Goal: Obtain resource: Obtain resource

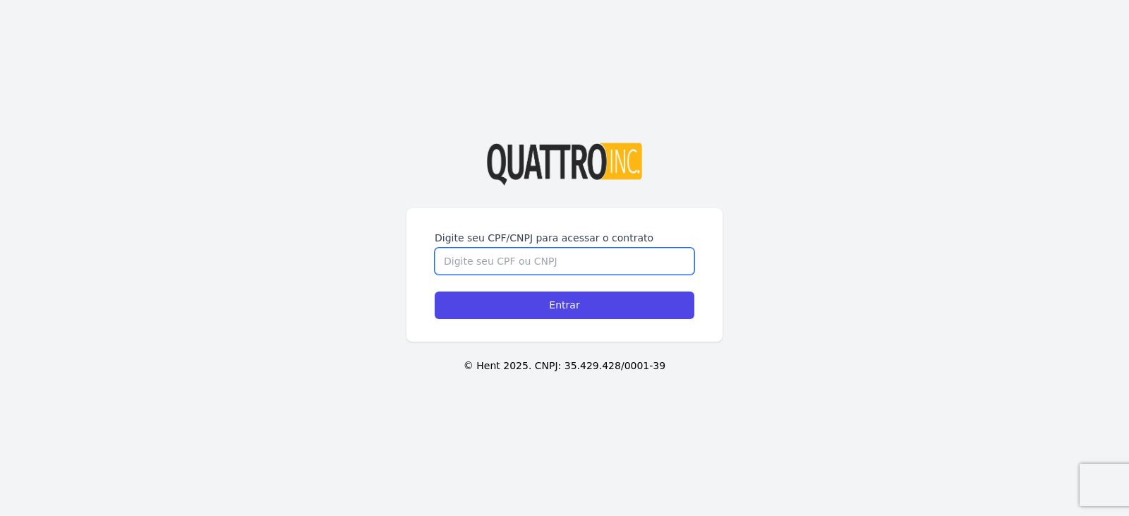
click at [553, 255] on input "Digite seu CPF/CNPJ para acessar o contrato" at bounding box center [565, 261] width 260 height 27
type input "457.491.568 42"
click at [435, 291] on input "Entrar" at bounding box center [565, 305] width 260 height 28
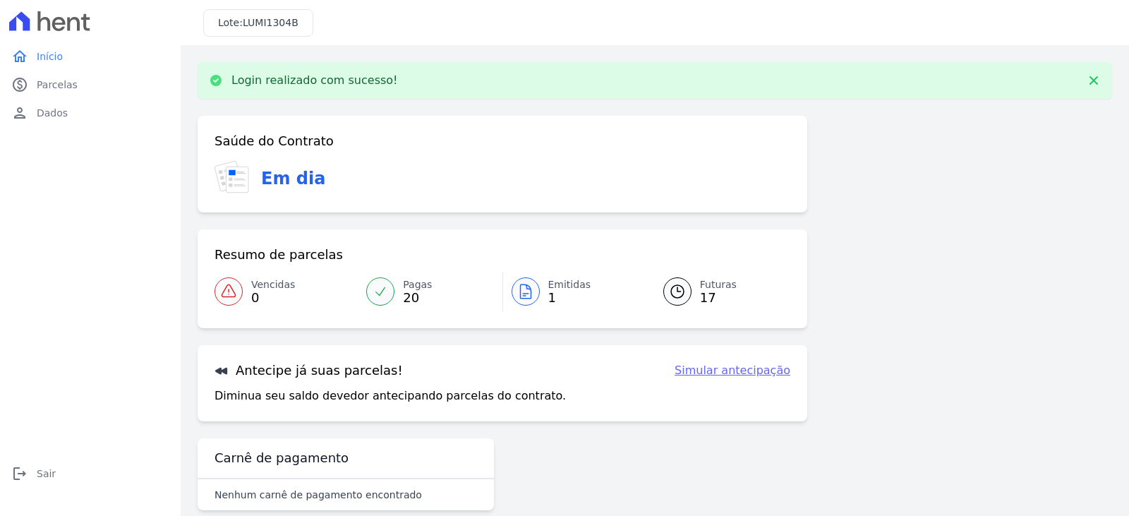
click at [528, 298] on icon at bounding box center [525, 291] width 17 height 17
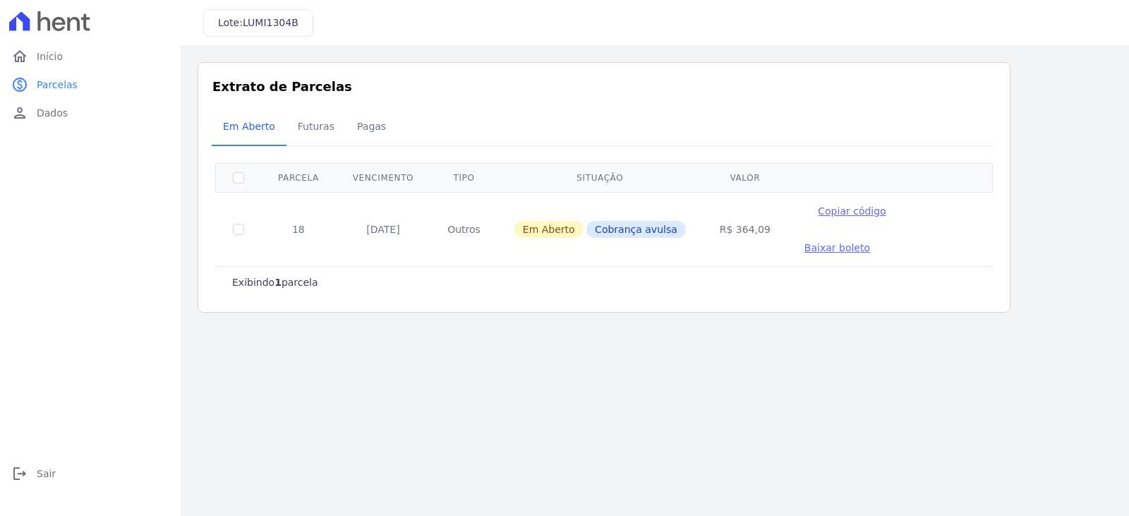
click at [870, 242] on span "Baixar boleto" at bounding box center [837, 247] width 66 height 11
click at [68, 60] on link "home Início" at bounding box center [90, 56] width 169 height 28
